Goal: Book appointment/travel/reservation

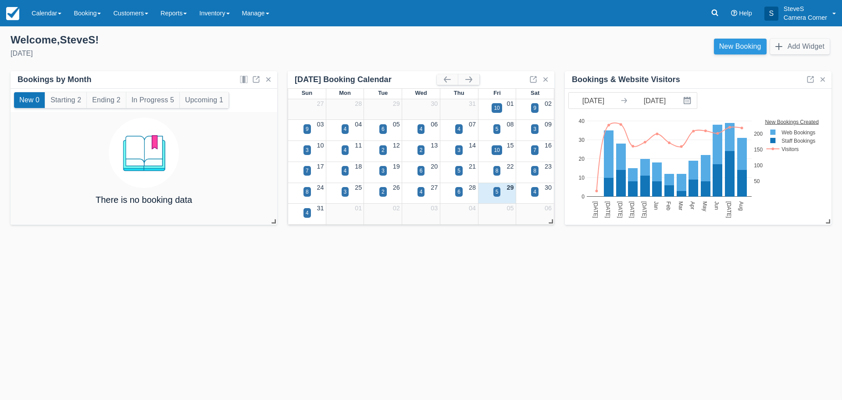
click at [747, 47] on link "New Booking" at bounding box center [740, 47] width 53 height 16
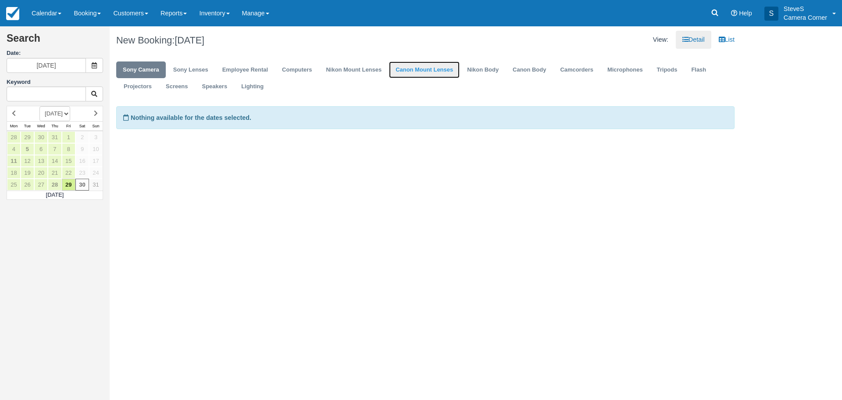
click at [415, 69] on link "Canon Mount Lenses" at bounding box center [424, 69] width 71 height 17
click at [73, 182] on link "29" at bounding box center [69, 185] width 14 height 12
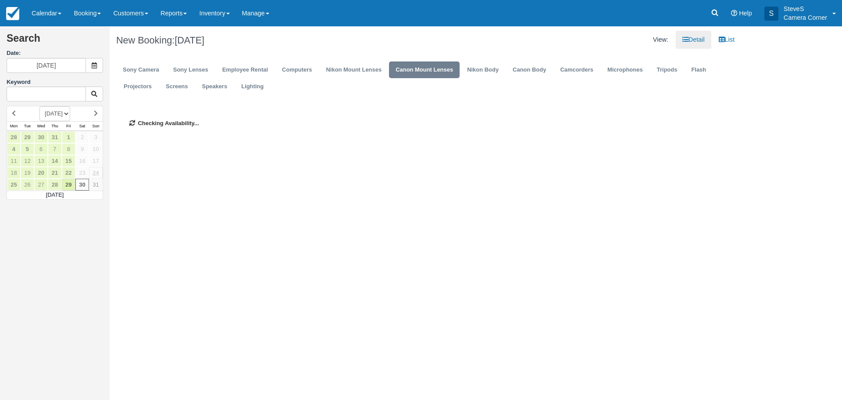
type input "08/29/25"
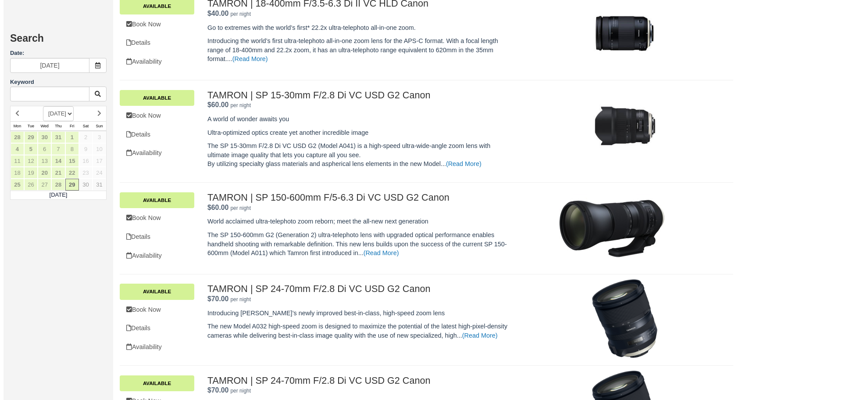
scroll to position [527, 0]
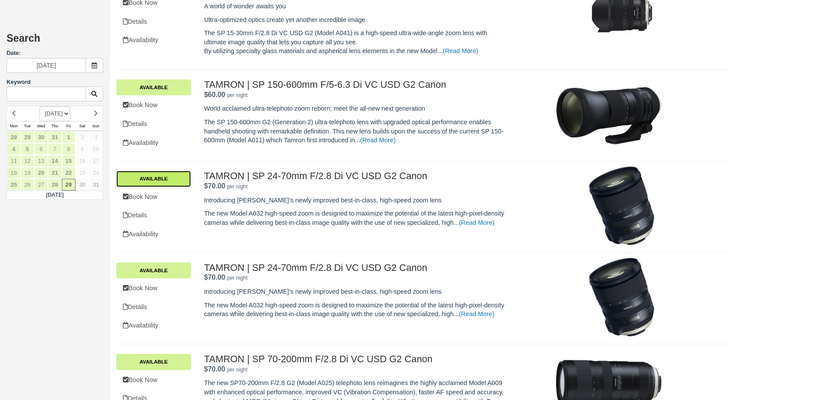
click at [163, 179] on link "Available" at bounding box center [153, 179] width 75 height 16
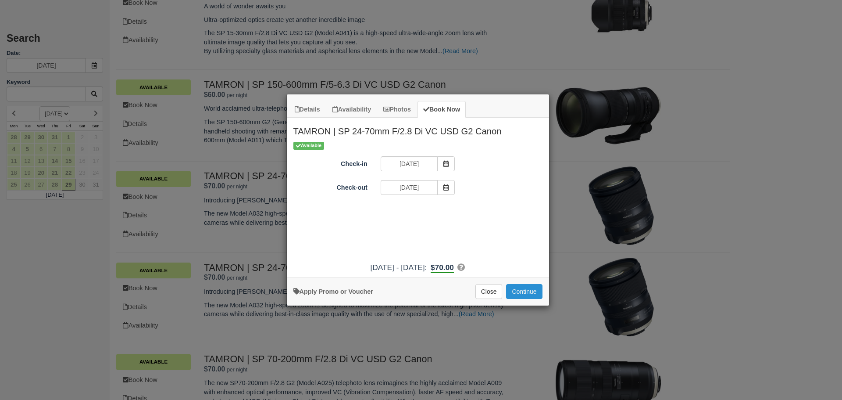
click at [516, 290] on button "Continue" at bounding box center [524, 291] width 36 height 15
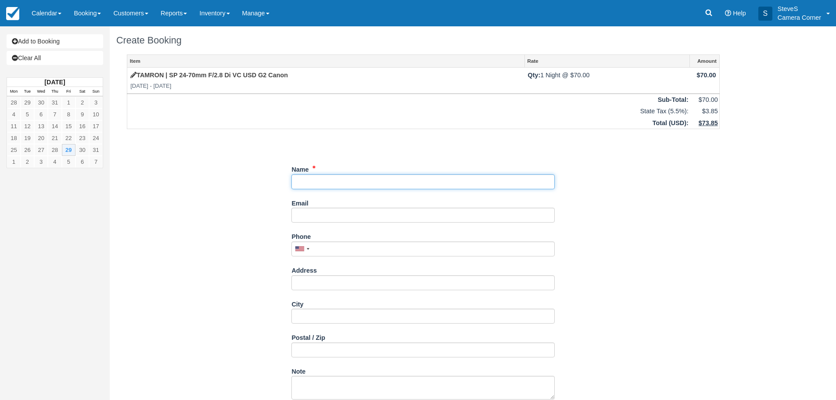
click at [306, 176] on input "Name" at bounding box center [422, 181] width 263 height 15
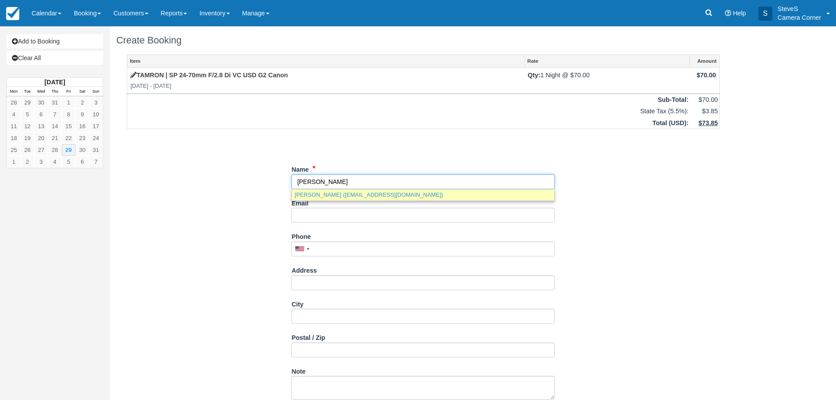
click at [317, 195] on link "[PERSON_NAME] ([EMAIL_ADDRESS][DOMAIN_NAME])" at bounding box center [423, 194] width 262 height 11
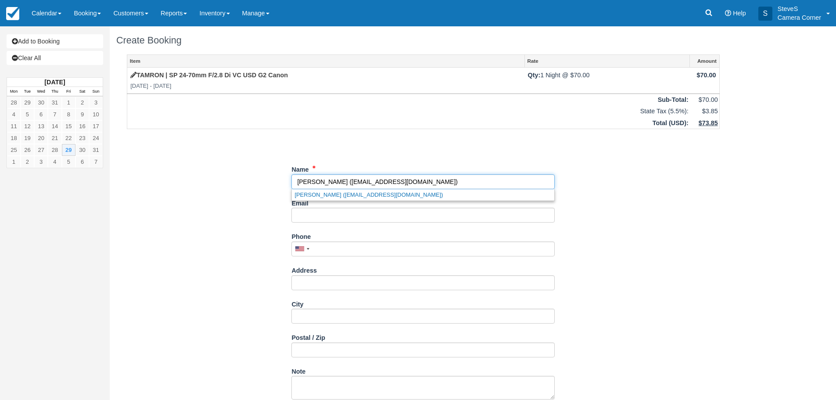
type input "[PERSON_NAME]"
type input "stevemauel@yahoo.com"
type input "+19208402218"
type input "1147 Highview LN"
type input "Green Bay"
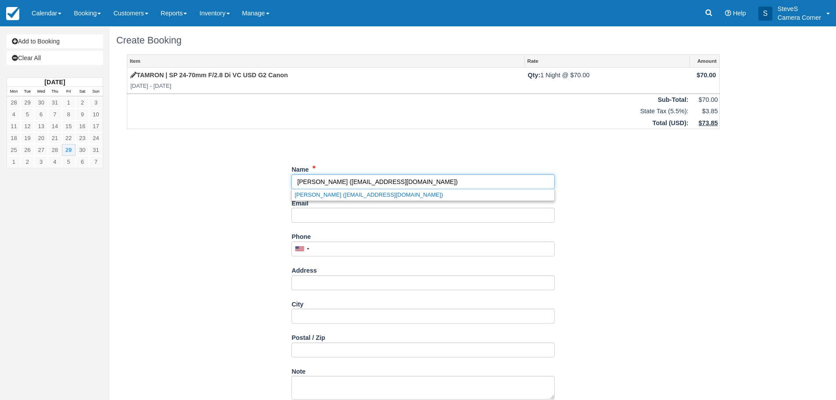
type input "54304"
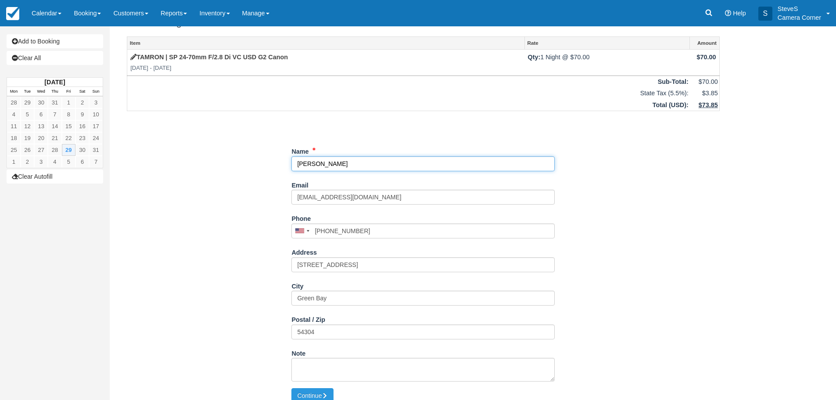
scroll to position [28, 0]
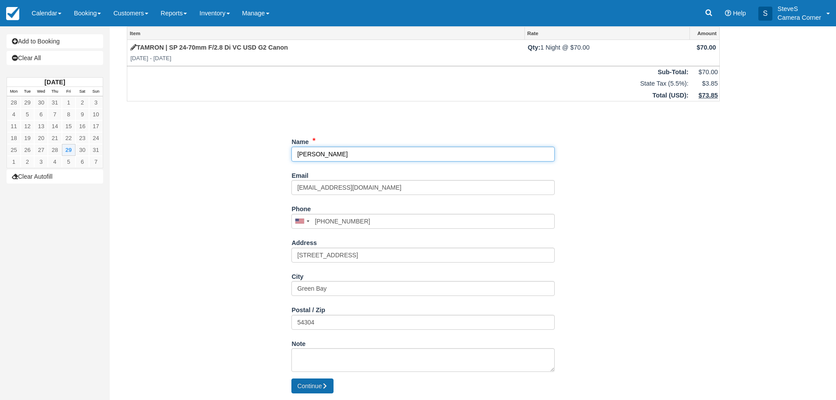
type input "[PERSON_NAME]"
click at [306, 385] on button "Continue" at bounding box center [312, 385] width 42 height 15
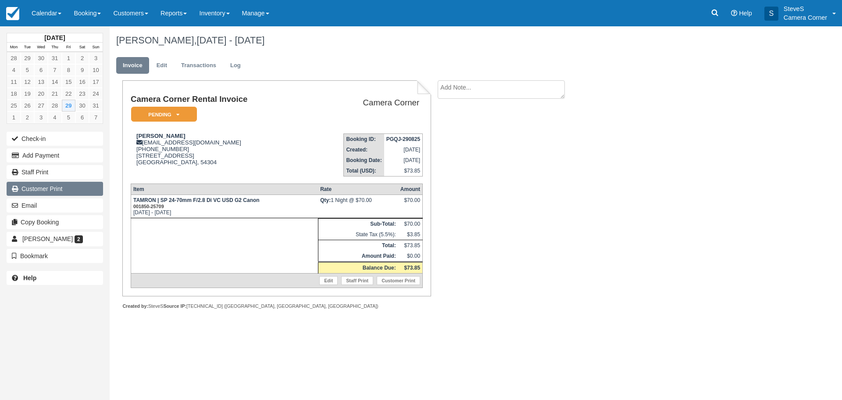
click at [47, 190] on link "Customer Print" at bounding box center [55, 189] width 97 height 14
click at [18, 14] on img at bounding box center [12, 13] width 13 height 13
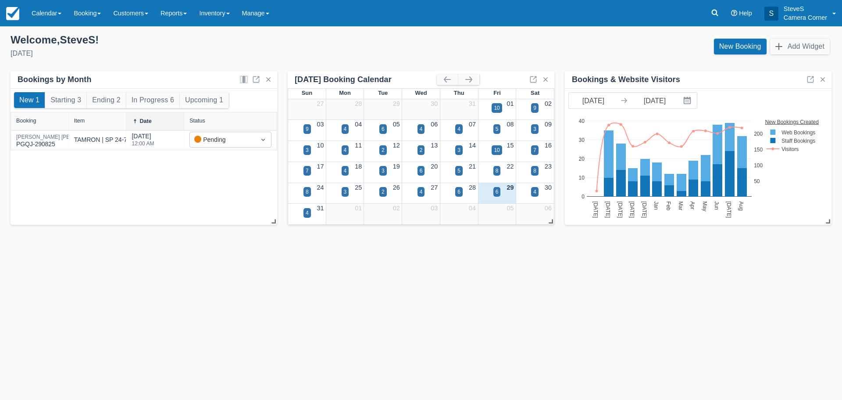
click at [498, 186] on div "29" at bounding box center [497, 188] width 38 height 10
click at [501, 192] on div "6" at bounding box center [497, 192] width 7 height 10
